Goal: Communication & Community: Answer question/provide support

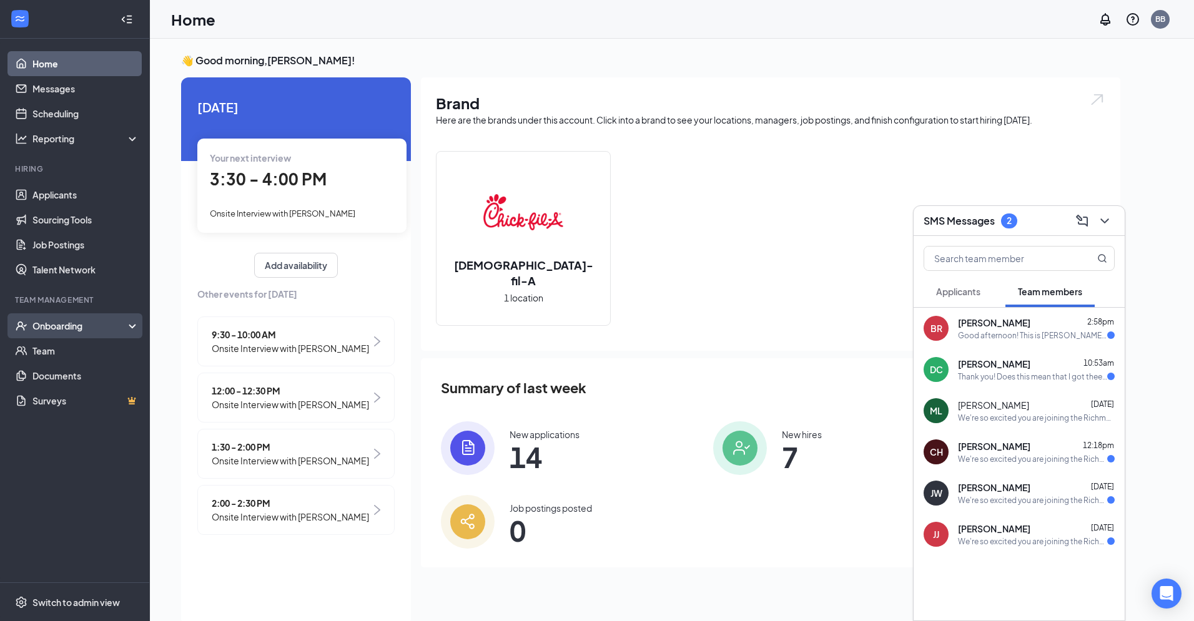
click at [89, 324] on div "Onboarding" at bounding box center [80, 326] width 96 height 12
click at [83, 350] on link "Overview" at bounding box center [85, 351] width 107 height 25
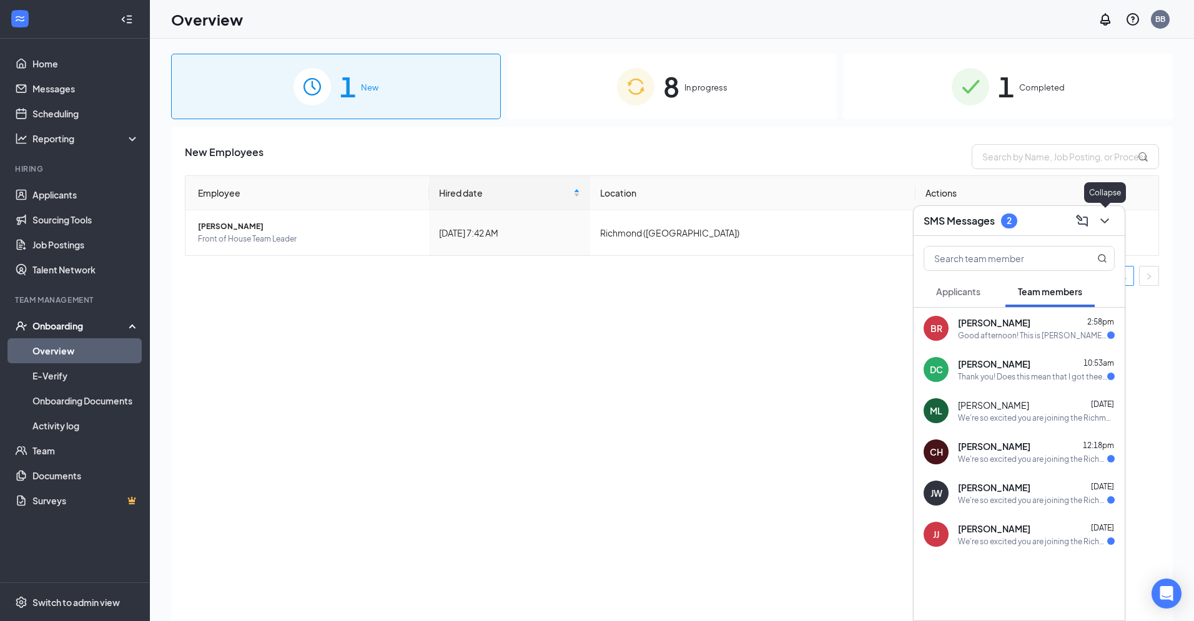
click at [1104, 219] on icon "ChevronDown" at bounding box center [1104, 221] width 15 height 15
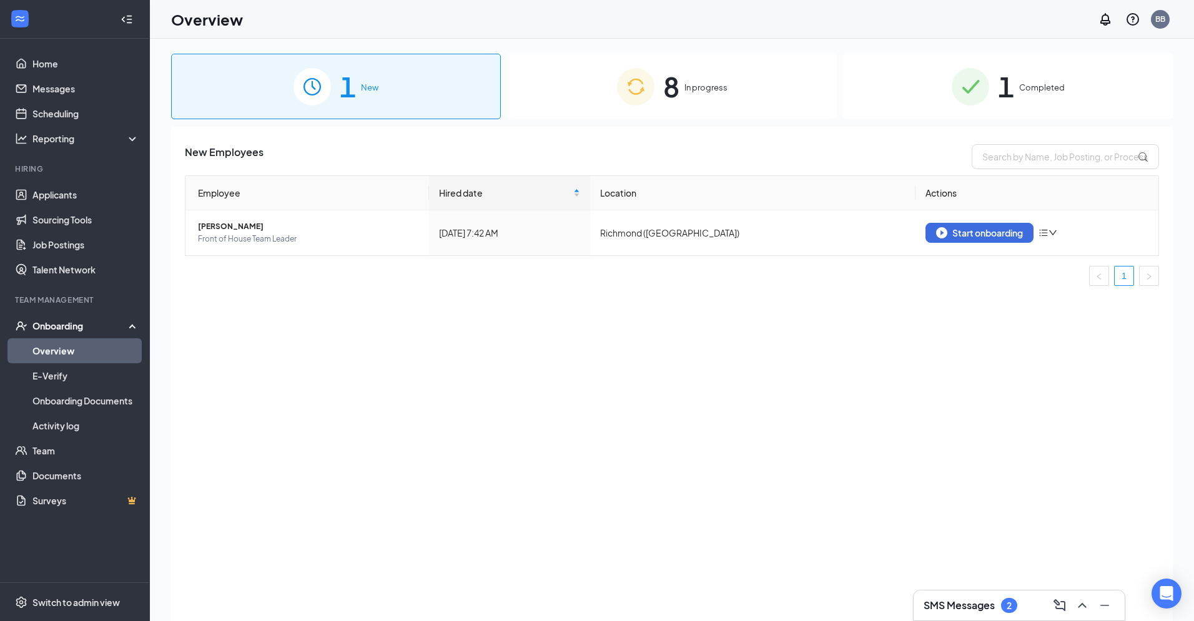
click at [985, 74] on img at bounding box center [970, 86] width 37 height 37
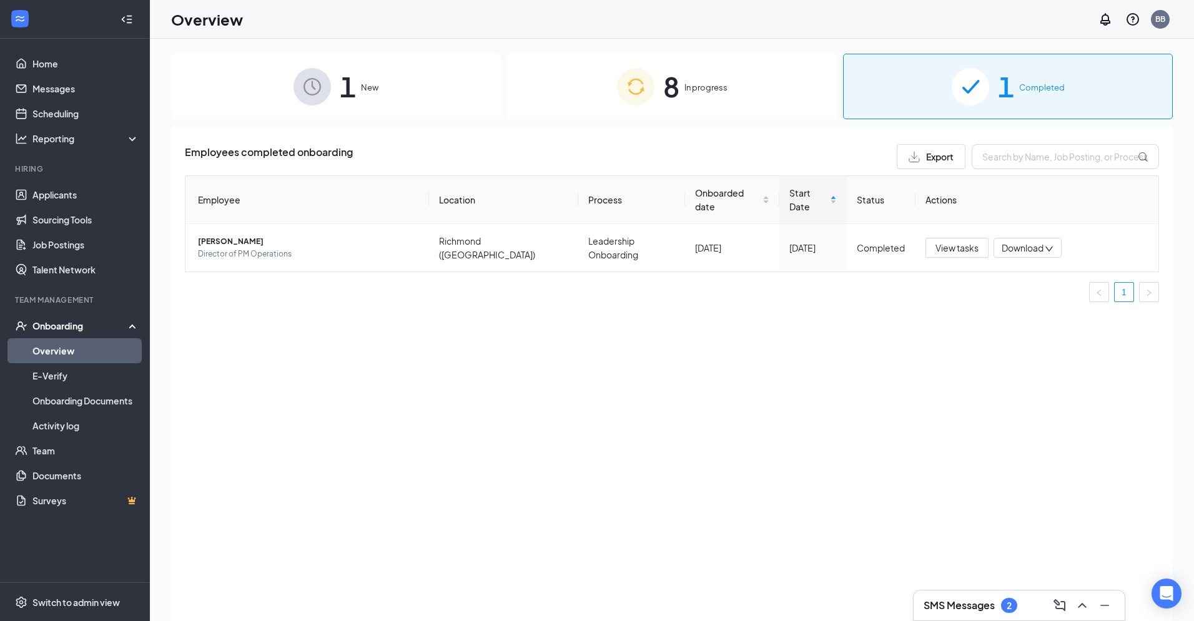
click at [705, 96] on div "8 In progress" at bounding box center [672, 87] width 330 height 66
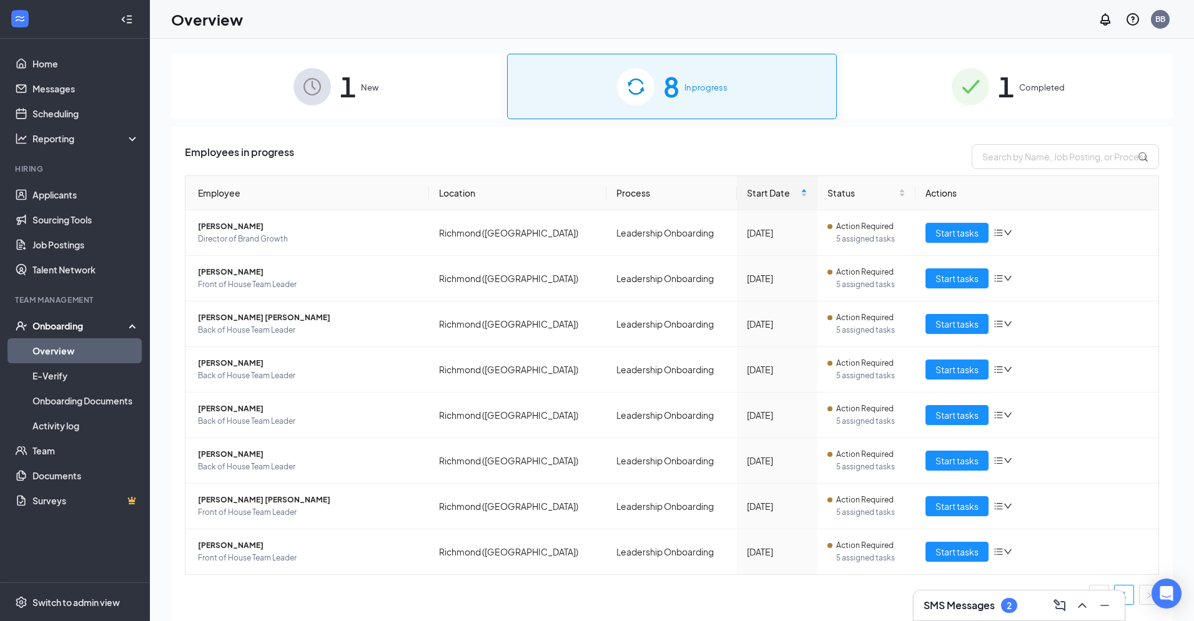
click at [395, 93] on div "1 New" at bounding box center [336, 87] width 330 height 66
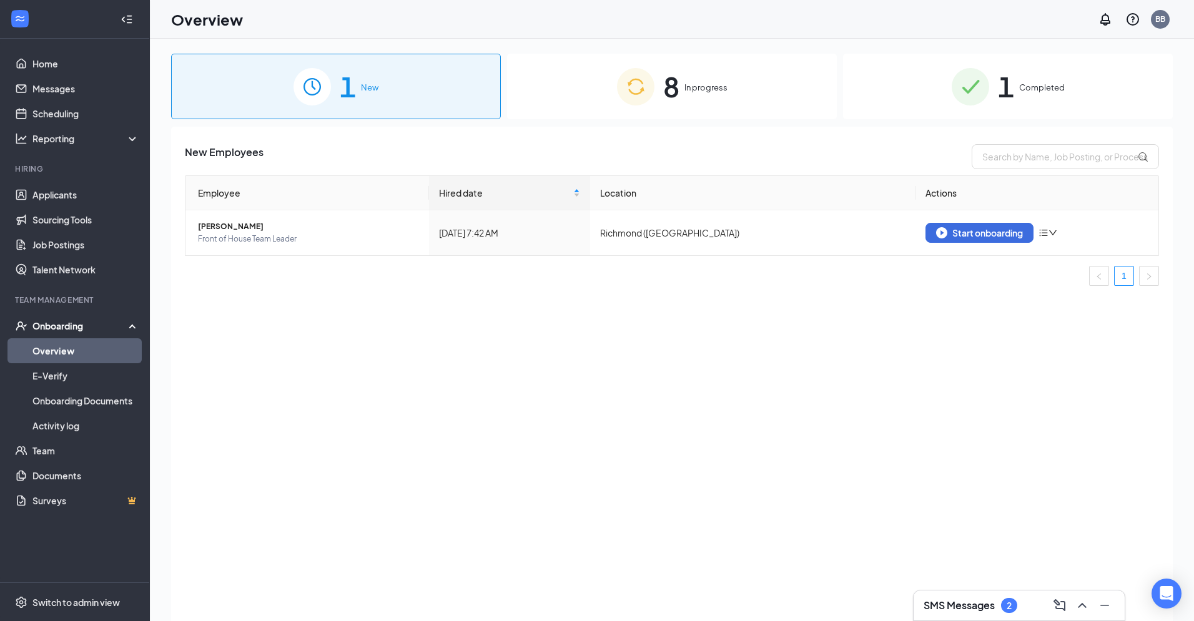
click at [671, 67] on span "8" at bounding box center [671, 86] width 16 height 43
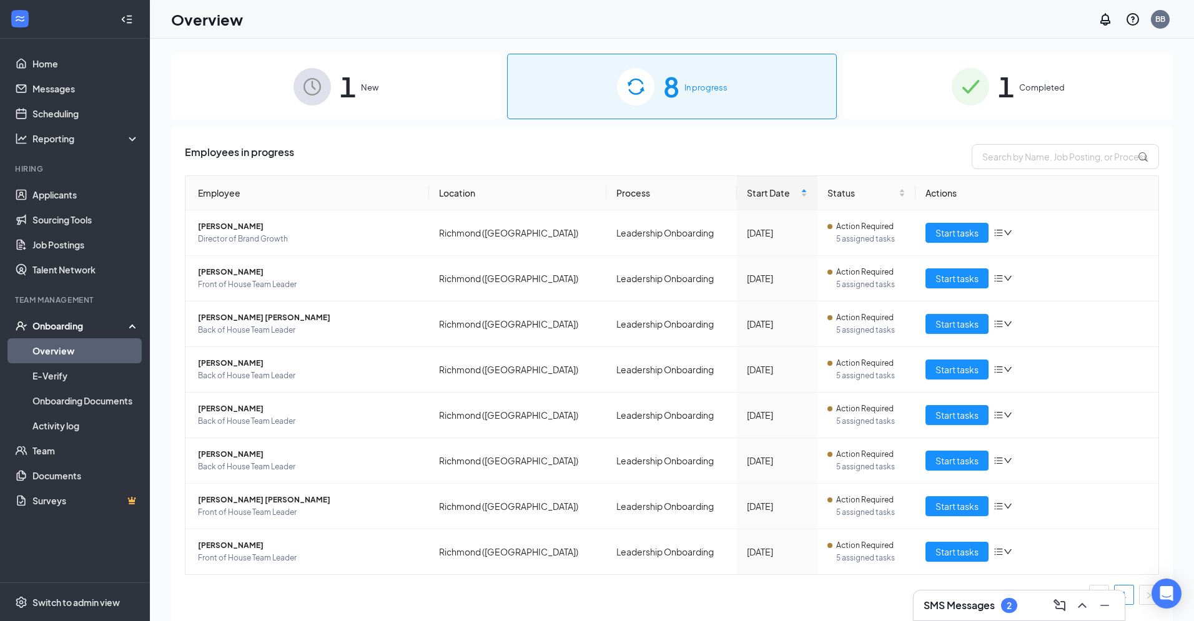
click at [954, 94] on img at bounding box center [970, 86] width 37 height 37
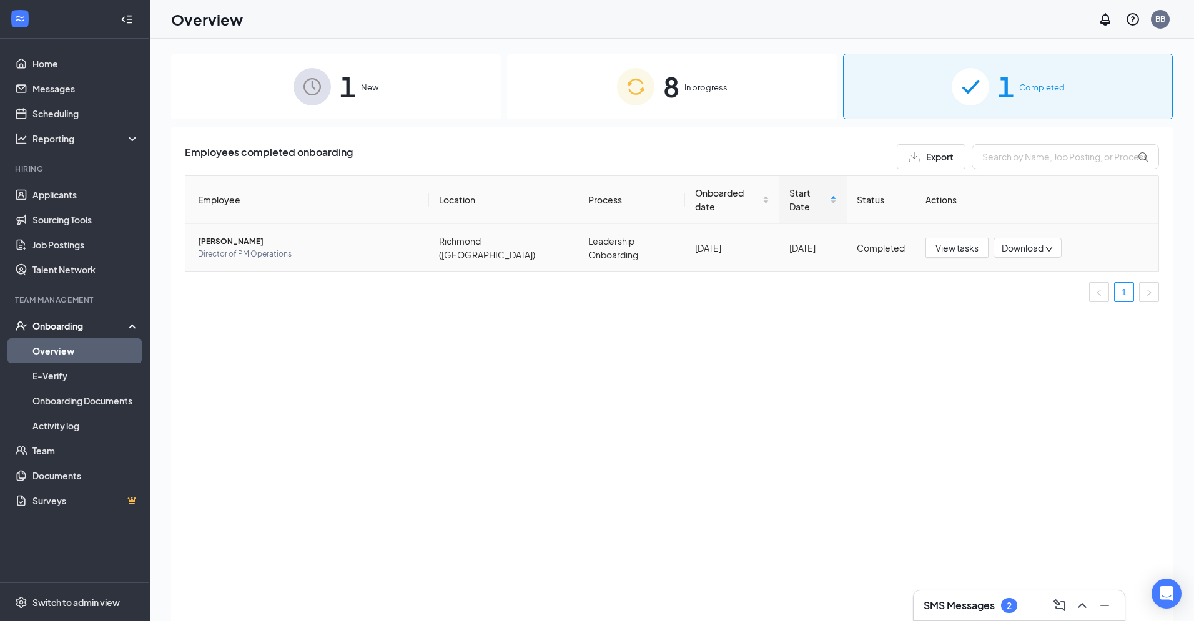
click at [203, 224] on td "JACKIE Welch Director of PM Operations" at bounding box center [308, 247] width 244 height 47
click at [210, 235] on span "[PERSON_NAME]" at bounding box center [308, 241] width 221 height 12
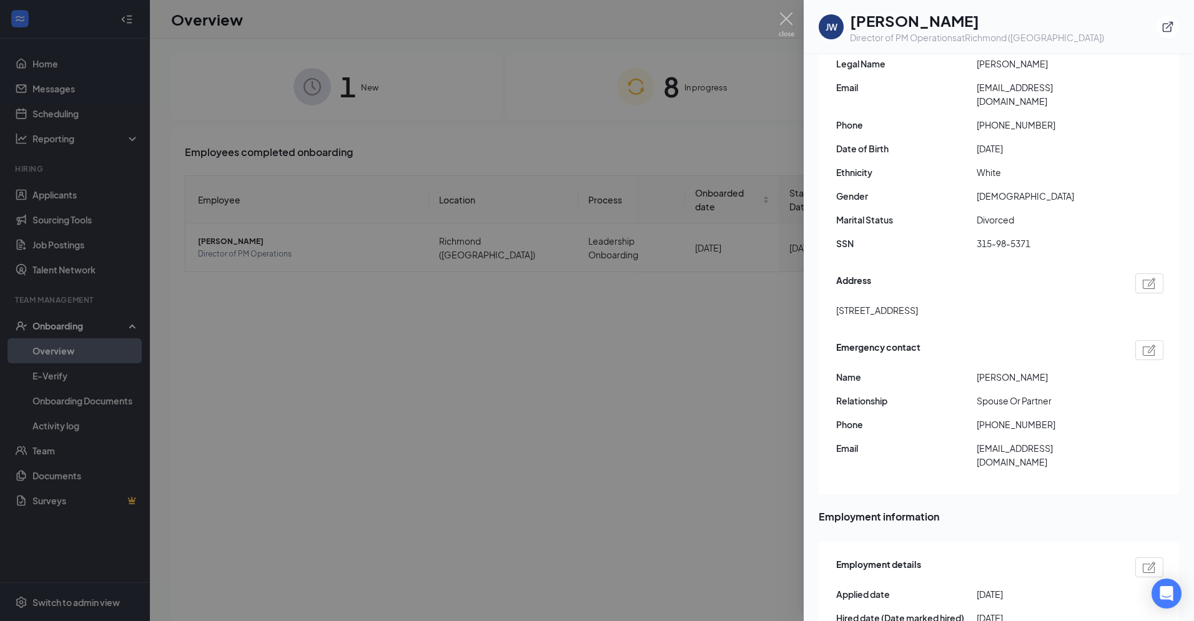
scroll to position [230, 0]
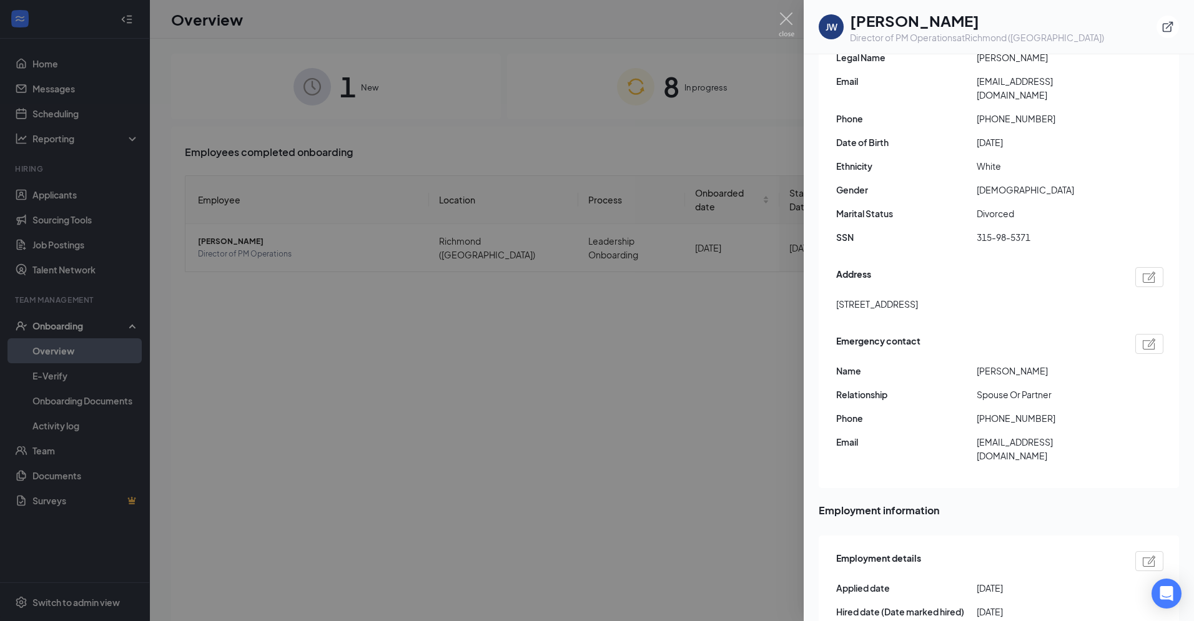
click at [611, 367] on div at bounding box center [597, 310] width 1194 height 621
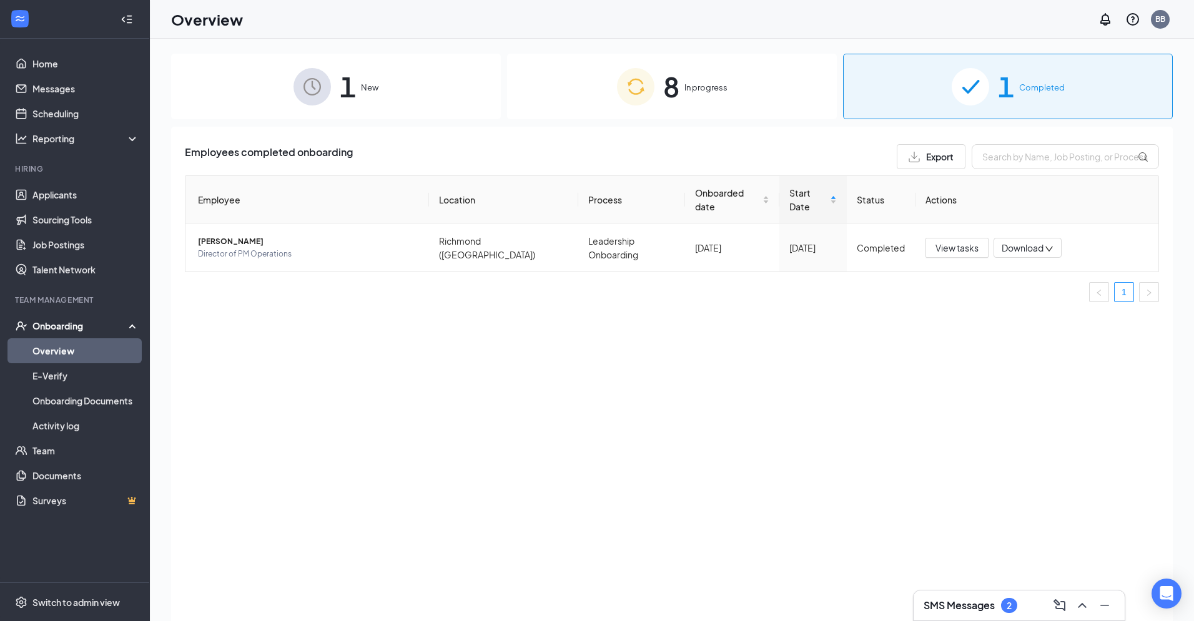
click at [84, 357] on link "Overview" at bounding box center [85, 351] width 107 height 25
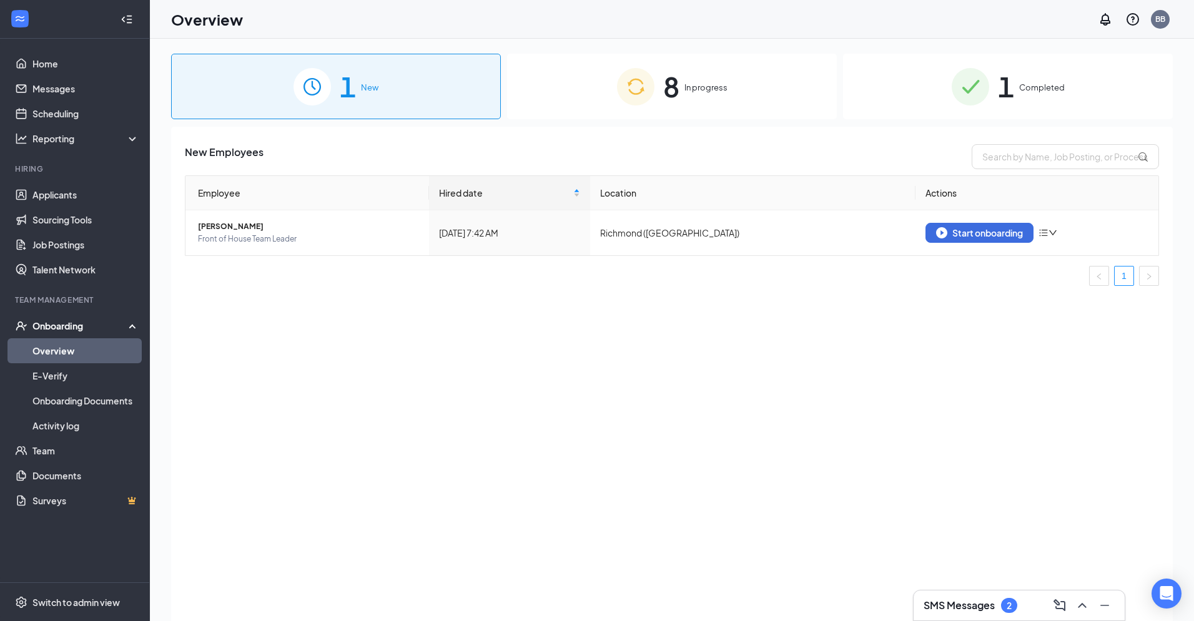
click at [666, 93] on span "8" at bounding box center [671, 86] width 16 height 43
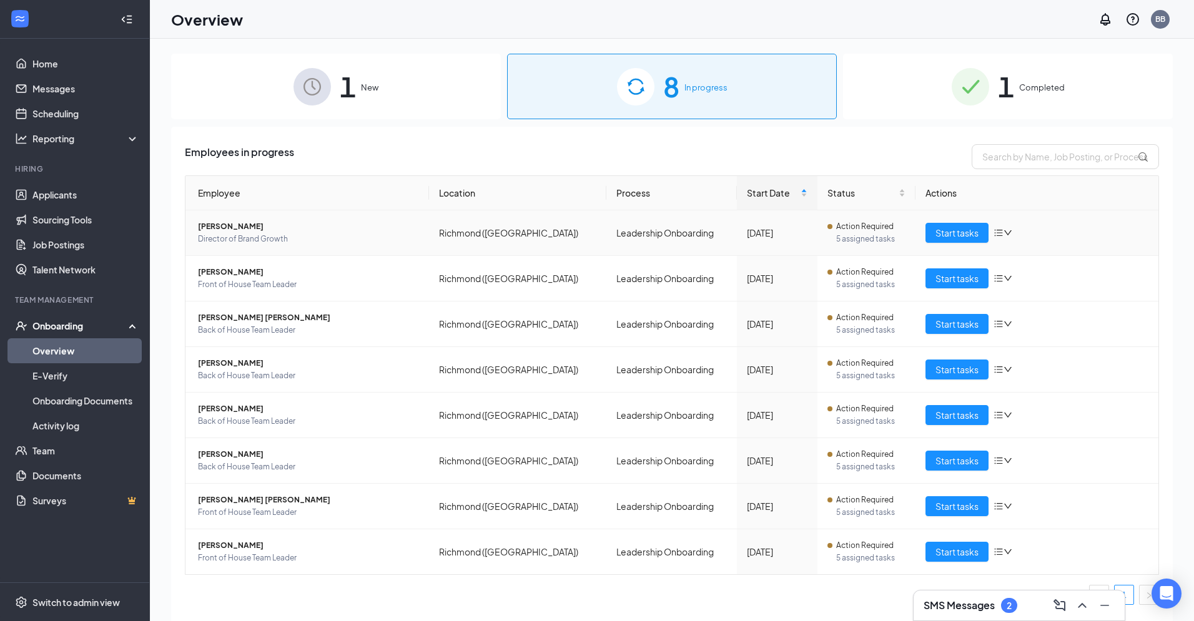
click at [239, 230] on span "[PERSON_NAME]" at bounding box center [308, 226] width 221 height 12
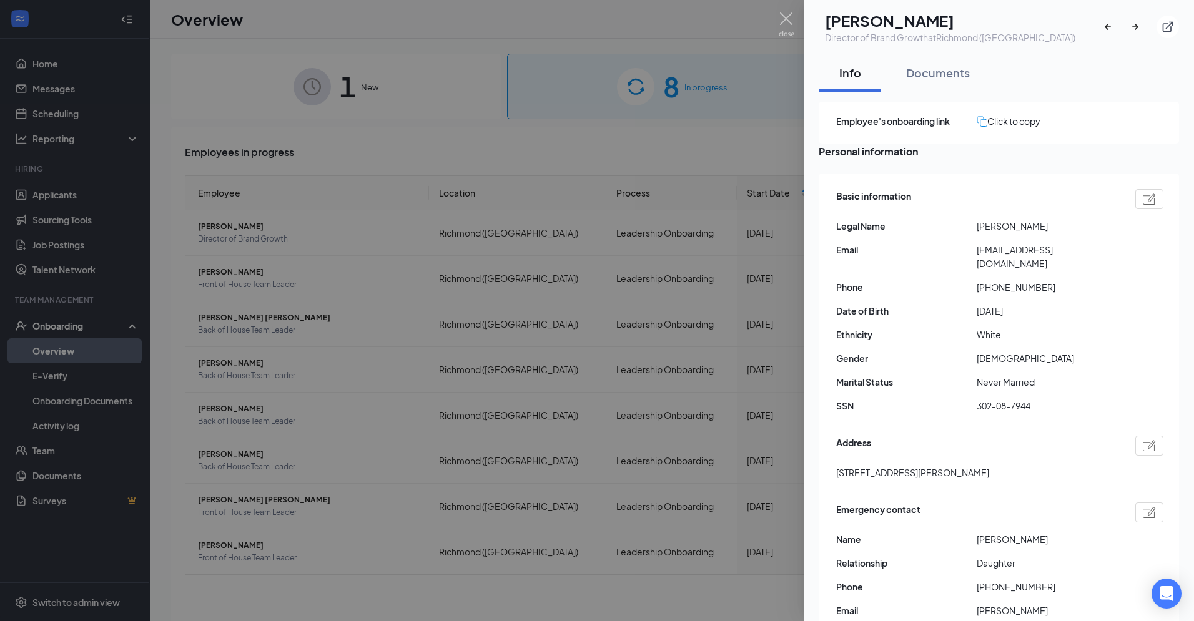
click at [330, 258] on div at bounding box center [597, 310] width 1194 height 621
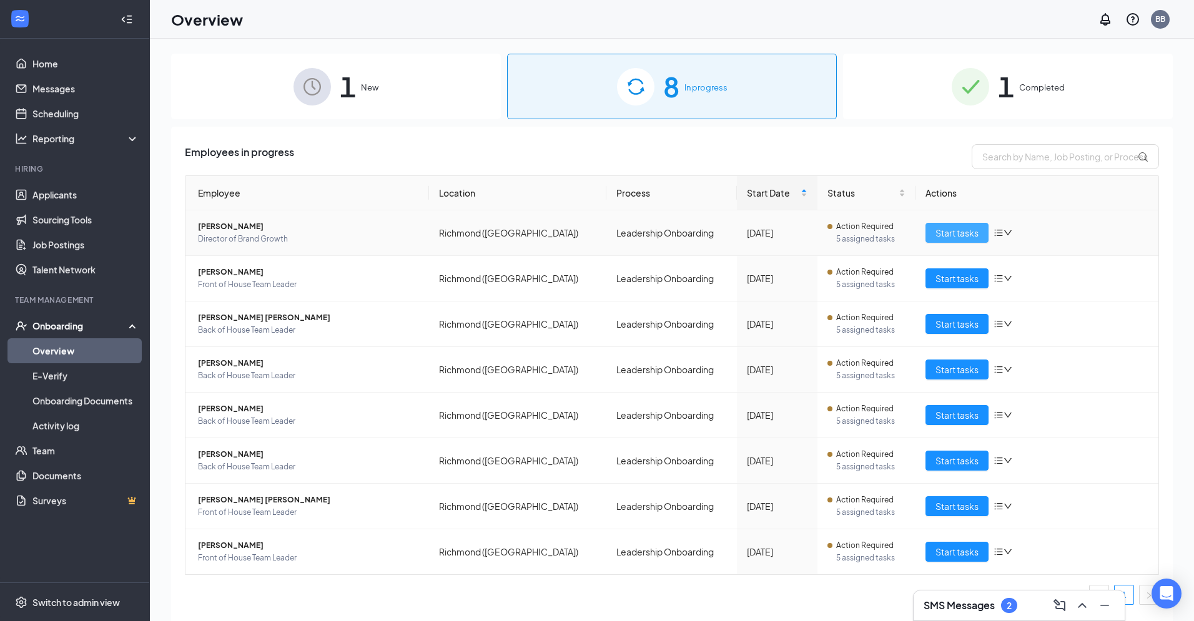
click at [963, 228] on span "Start tasks" at bounding box center [957, 233] width 43 height 14
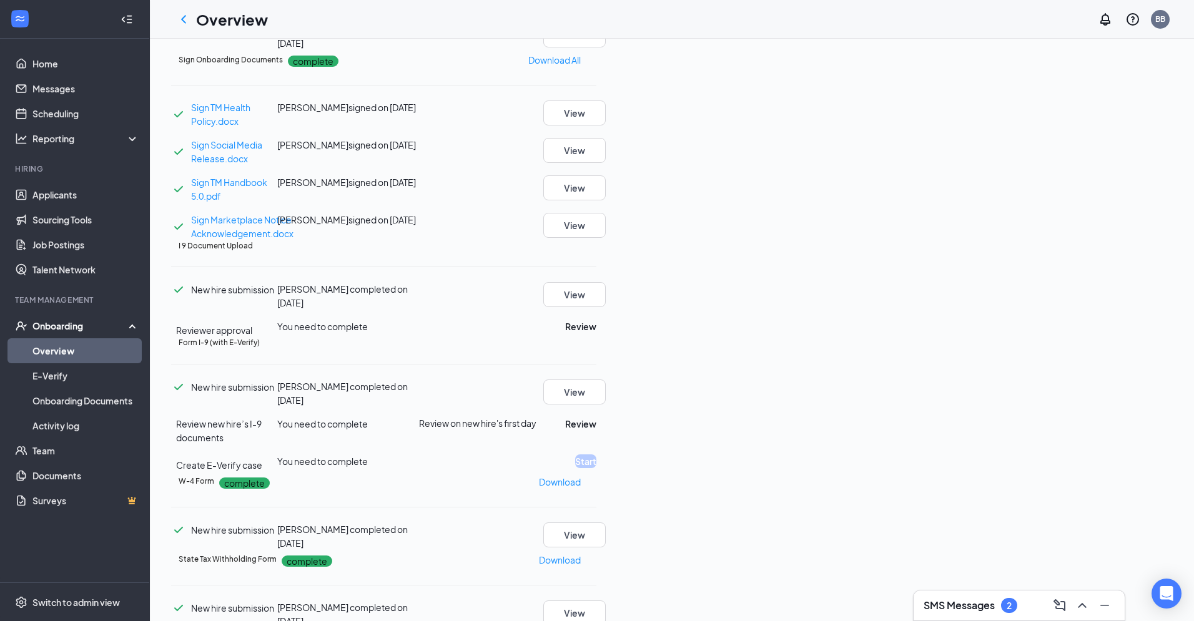
scroll to position [240, 0]
click at [606, 307] on button "View" at bounding box center [574, 294] width 62 height 25
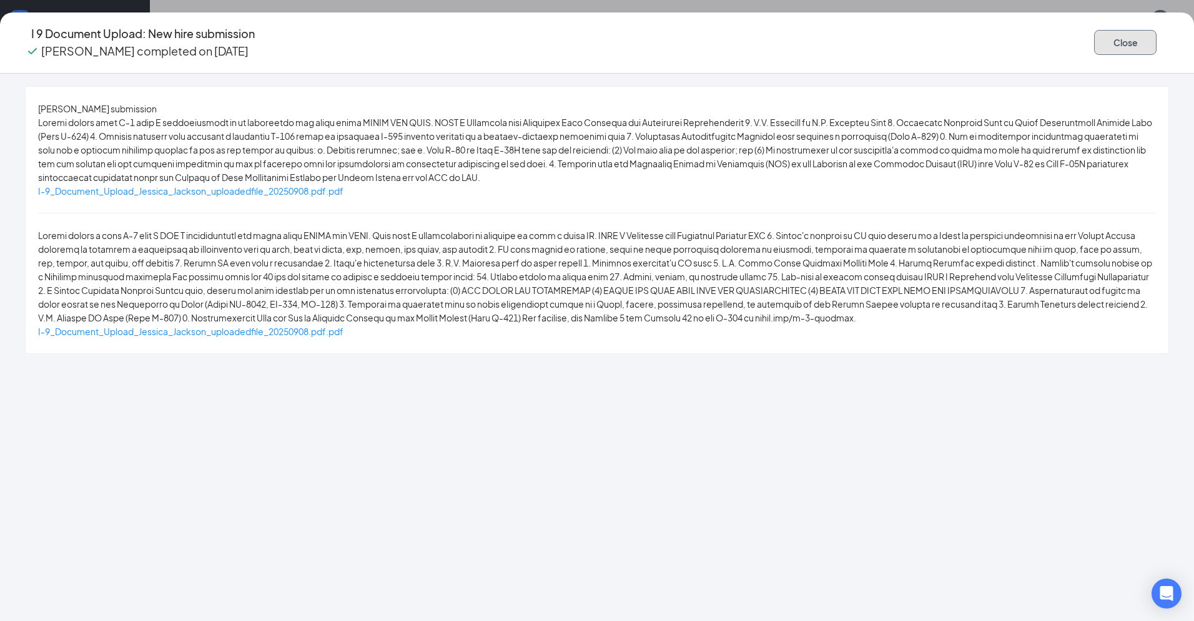
click at [1094, 41] on button "Close" at bounding box center [1125, 42] width 62 height 25
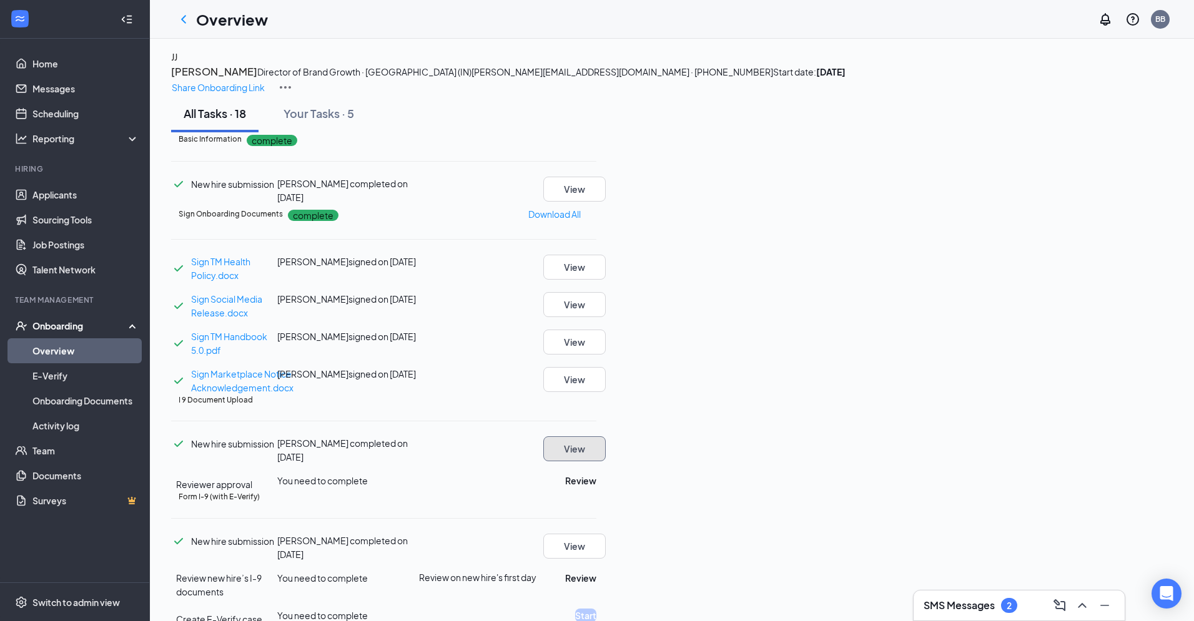
scroll to position [0, 0]
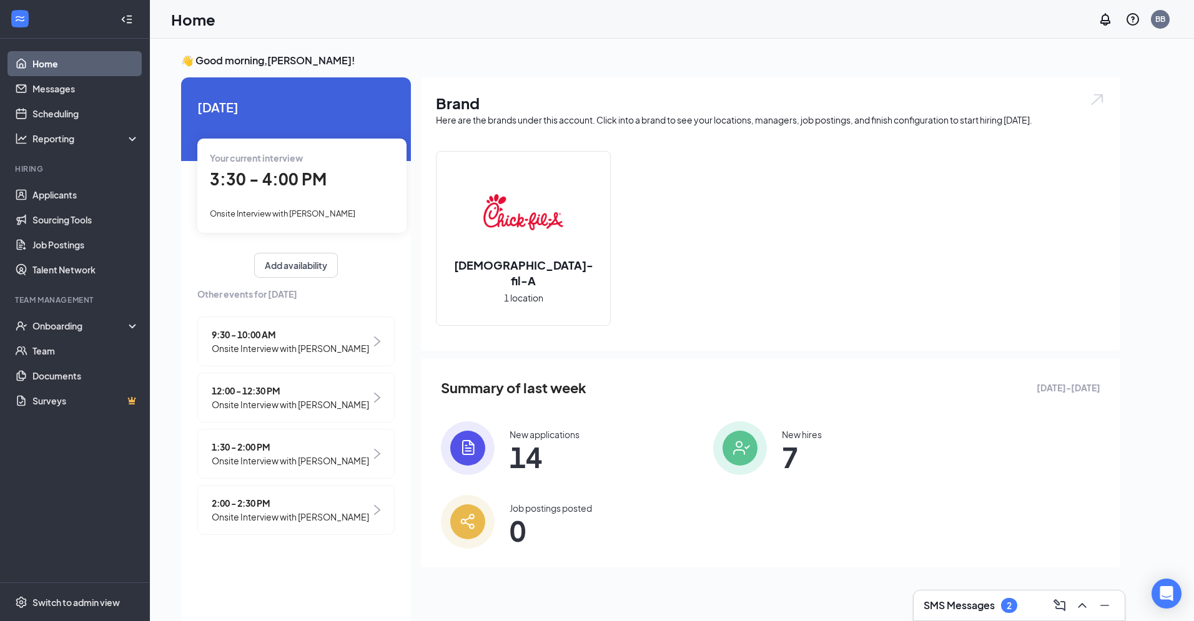
click at [950, 601] on h3 "SMS Messages" at bounding box center [959, 606] width 71 height 14
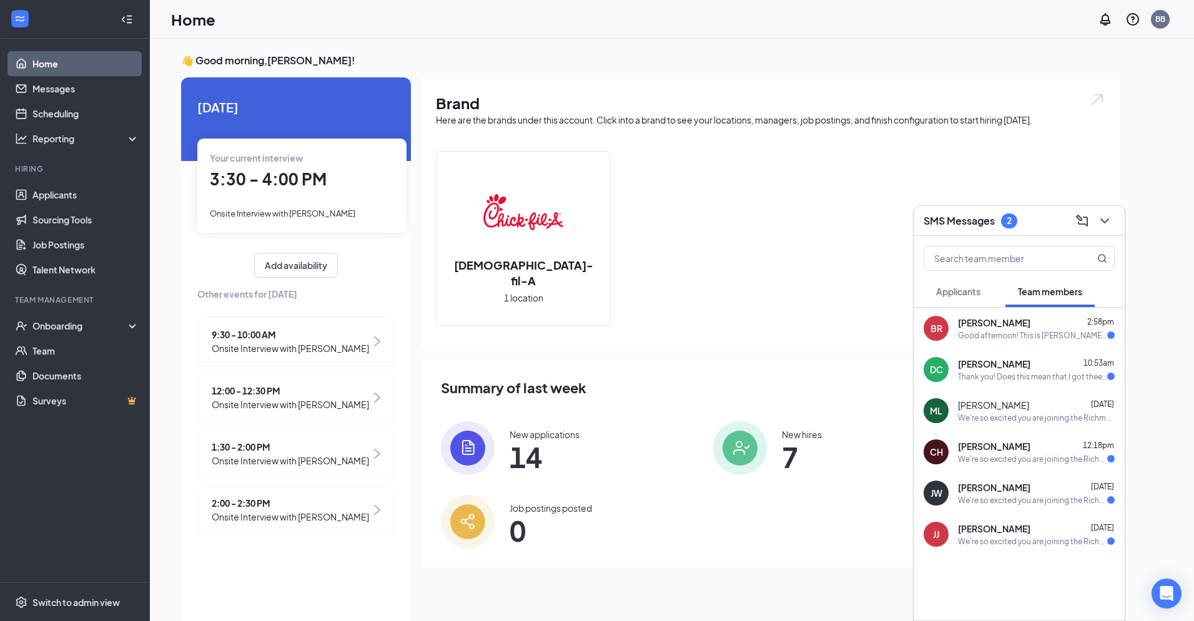
click at [1001, 327] on span "[PERSON_NAME]" at bounding box center [994, 323] width 72 height 12
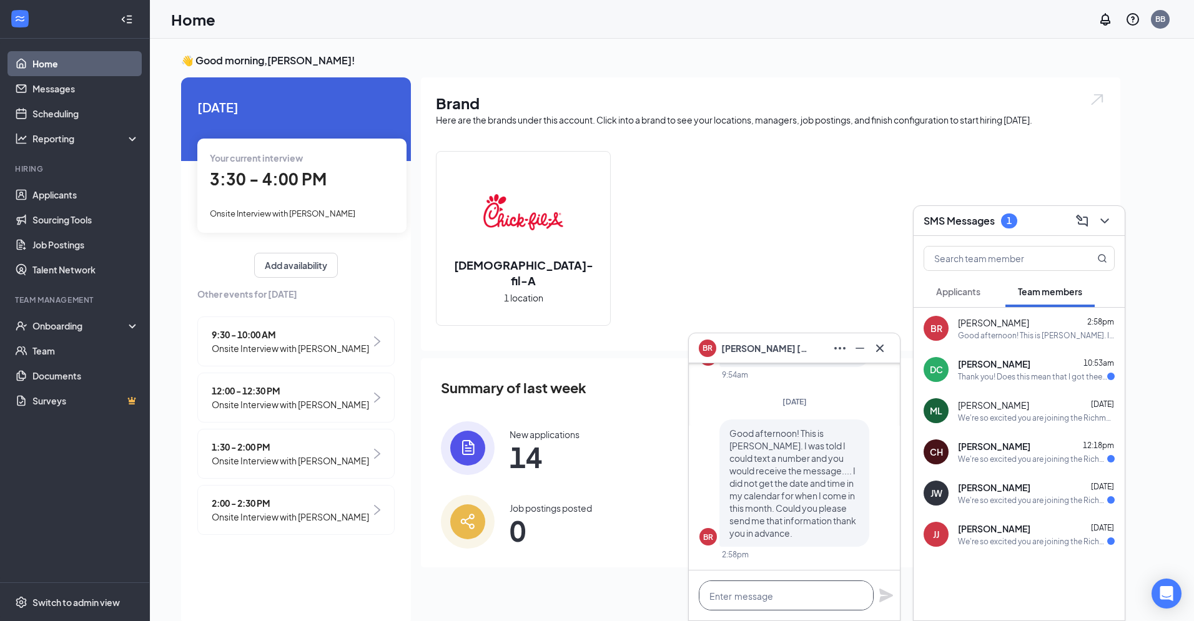
click at [771, 587] on textarea at bounding box center [786, 596] width 175 height 30
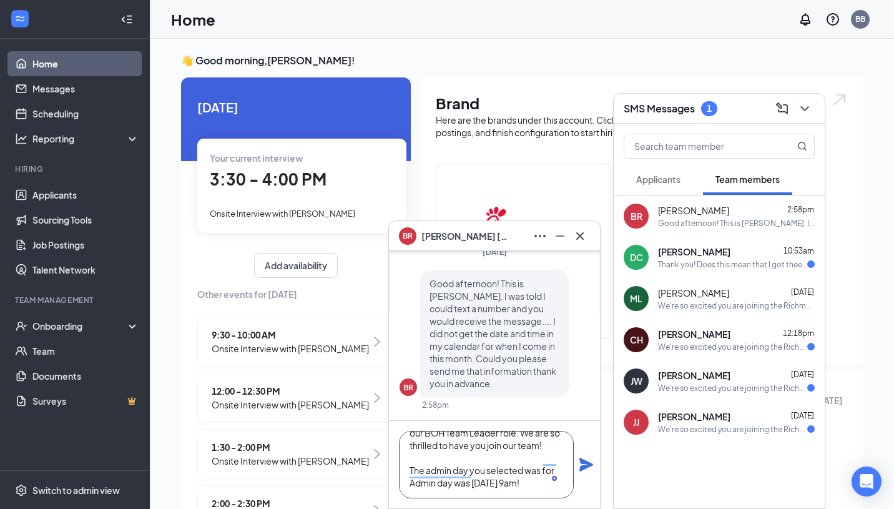
scroll to position [51, 0]
type textarea "Hey [PERSON_NAME]! Congratulations on your selection for our BOH Team Leader ro…"
click at [582, 469] on icon "Plane" at bounding box center [587, 465] width 14 height 14
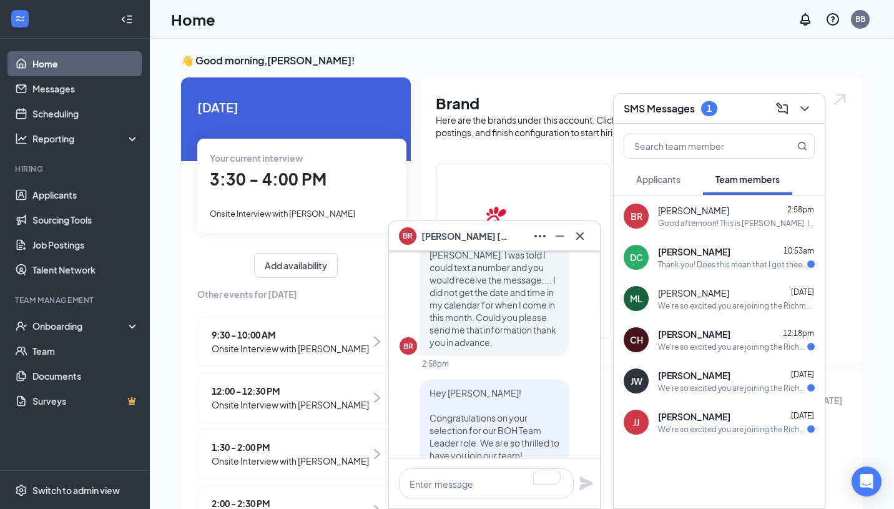
scroll to position [-230, 0]
click at [705, 265] on div "Thank you! Does this mean that I got thee job?" at bounding box center [732, 264] width 149 height 11
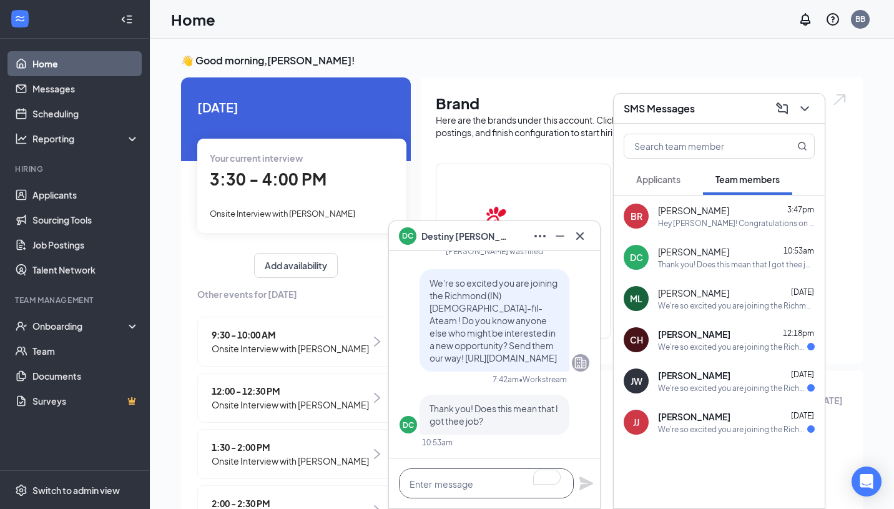
click at [474, 481] on textarea "To enrich screen reader interactions, please activate Accessibility in Grammarl…" at bounding box center [486, 483] width 175 height 30
type textarea "Y"
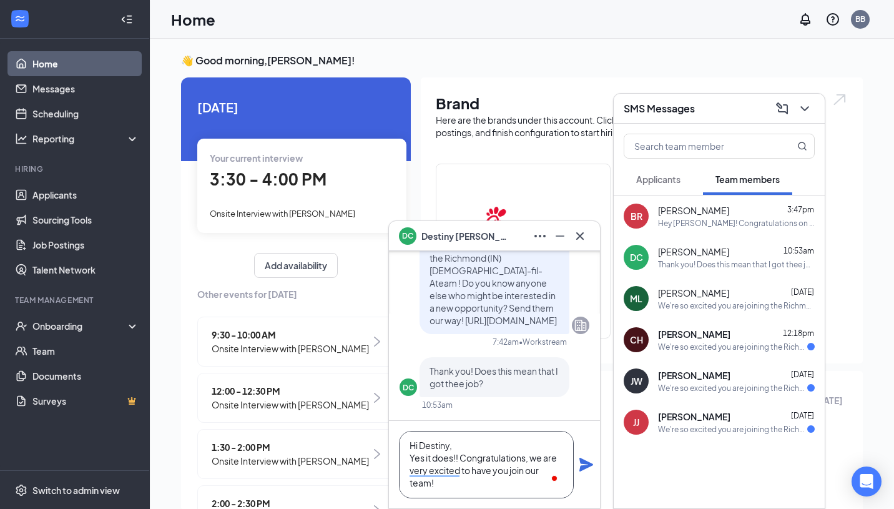
scroll to position [1, 0]
type textarea "Hi Destiny, Yes it does!! Congratulations, we are very excited to have you join…"
click at [591, 465] on icon "Plane" at bounding box center [587, 465] width 14 height 14
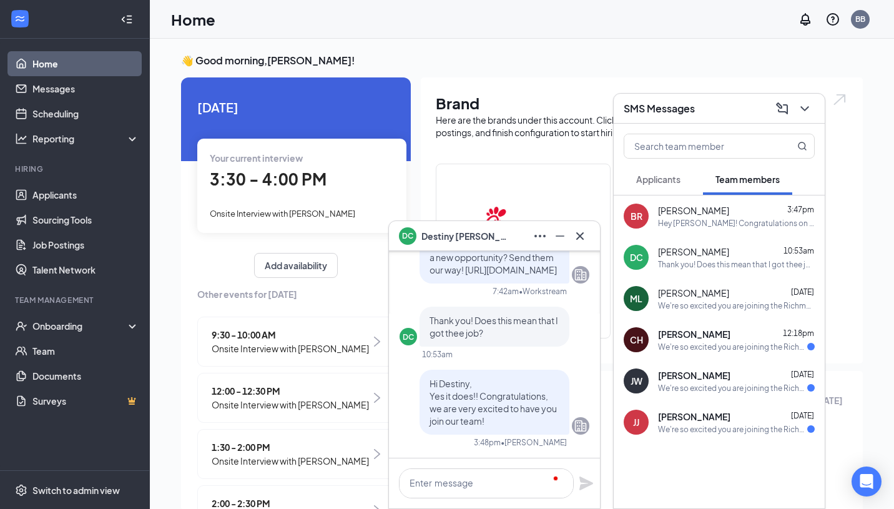
scroll to position [0, 0]
